Goal: Transaction & Acquisition: Purchase product/service

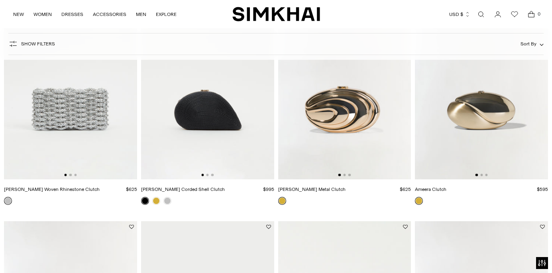
scroll to position [132, 0]
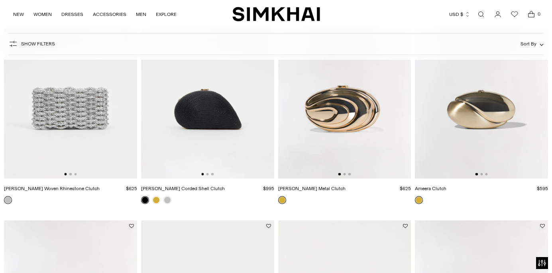
click at [355, 114] on img at bounding box center [344, 79] width 133 height 200
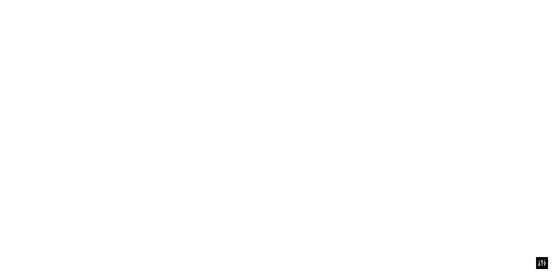
scroll to position [354, 0]
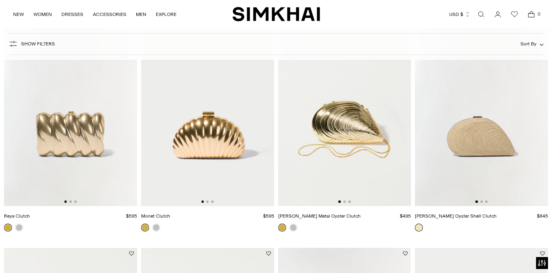
scroll to position [332, 0]
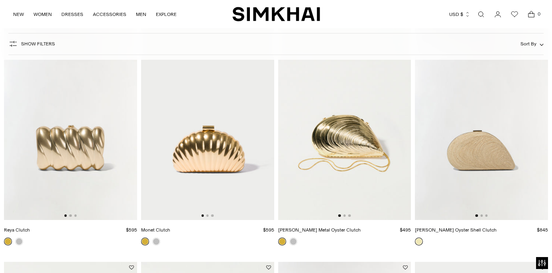
click at [183, 159] on img at bounding box center [207, 120] width 133 height 200
